Goal: Task Accomplishment & Management: Complete application form

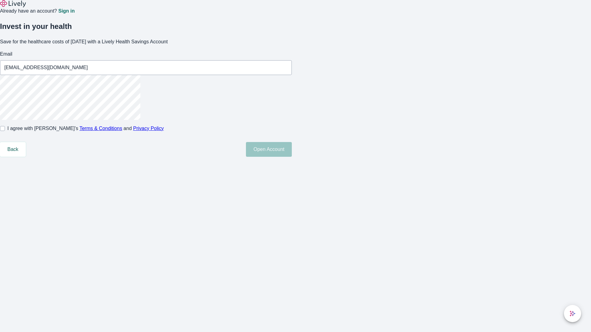
click at [5, 131] on input "I agree with Lively’s Terms & Conditions and Privacy Policy" at bounding box center [2, 128] width 5 height 5
checkbox input "true"
click at [292, 157] on button "Open Account" at bounding box center [269, 149] width 46 height 15
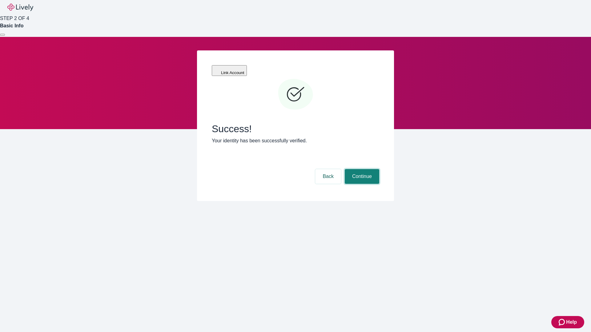
click at [361, 169] on button "Continue" at bounding box center [362, 176] width 34 height 15
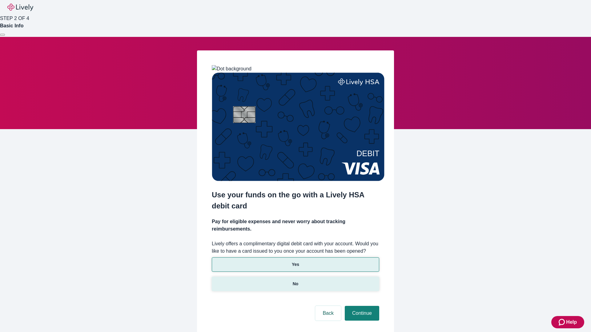
click at [295, 281] on p "No" at bounding box center [296, 284] width 6 height 6
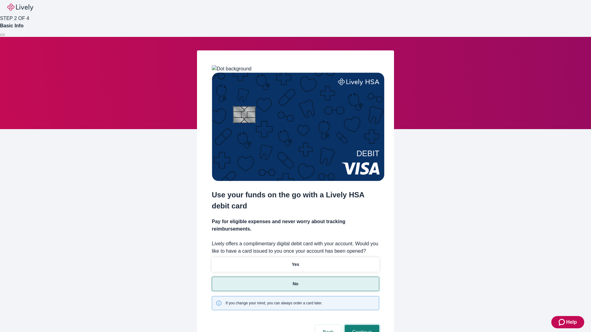
click at [361, 325] on button "Continue" at bounding box center [362, 332] width 34 height 15
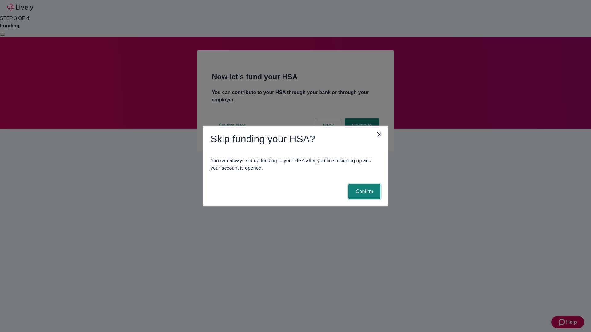
click at [363, 192] on button "Confirm" at bounding box center [364, 191] width 32 height 15
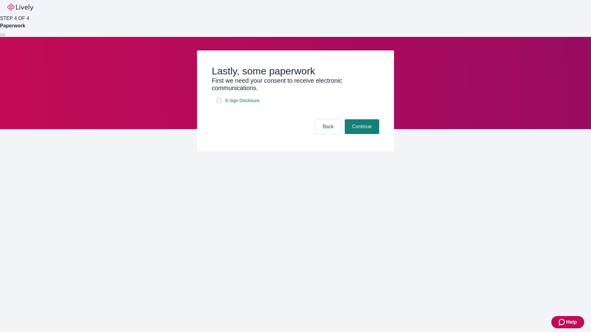
click at [219, 103] on input "E-Sign Disclosure" at bounding box center [219, 100] width 5 height 5
checkbox input "true"
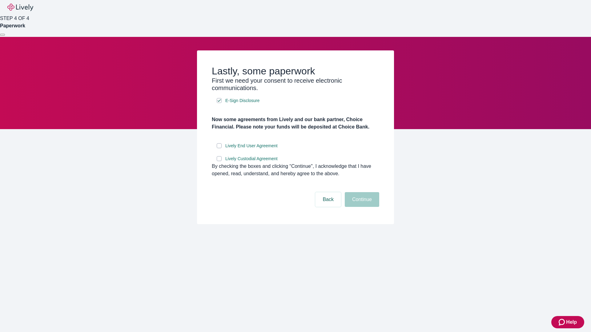
click at [219, 148] on input "Lively End User Agreement" at bounding box center [219, 145] width 5 height 5
checkbox input "true"
click at [219, 161] on input "Lively Custodial Agreement" at bounding box center [219, 158] width 5 height 5
checkbox input "true"
click at [361, 207] on button "Continue" at bounding box center [362, 199] width 34 height 15
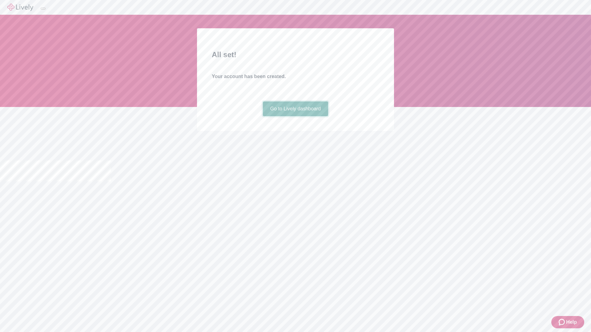
click at [295, 116] on link "Go to Lively dashboard" at bounding box center [296, 109] width 66 height 15
